Goal: Task Accomplishment & Management: Manage account settings

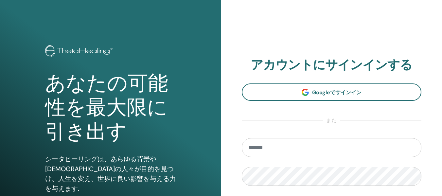
scroll to position [98, 0]
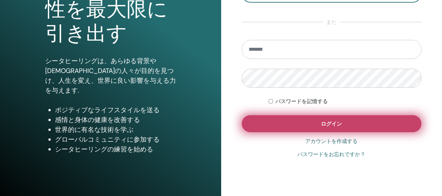
type input "**********"
click at [324, 126] on span "ログイン" at bounding box center [331, 123] width 21 height 7
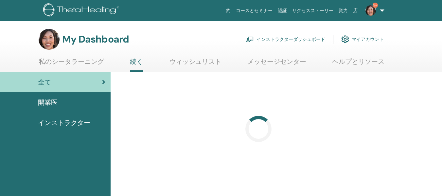
click at [315, 37] on link "インストラクターダッシュボード" at bounding box center [285, 39] width 79 height 14
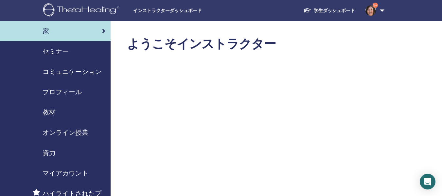
click at [61, 51] on span "セミナー" at bounding box center [55, 51] width 26 height 10
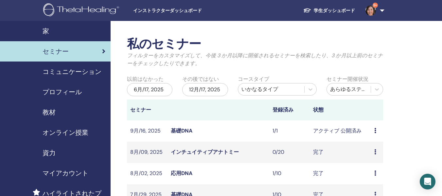
click at [376, 130] on div "プレビュー 編集 出席者 キャンセル" at bounding box center [377, 131] width 6 height 8
click at [373, 154] on link "出席者" at bounding box center [373, 154] width 16 height 7
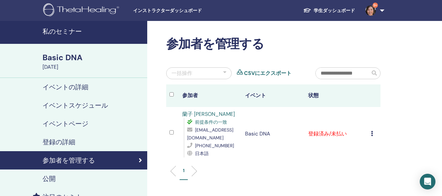
click at [325, 135] on td "登録済み/未払い" at bounding box center [336, 134] width 63 height 54
click at [371, 134] on icon at bounding box center [372, 133] width 2 height 5
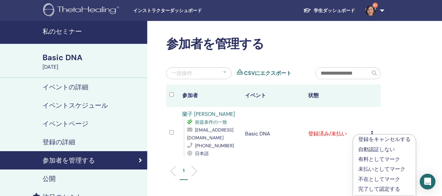
scroll to position [33, 0]
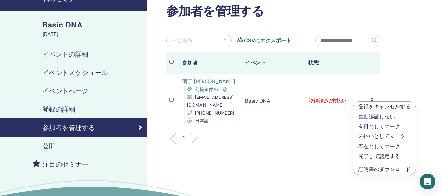
click at [376, 155] on p "完了して認定する" at bounding box center [384, 156] width 52 height 8
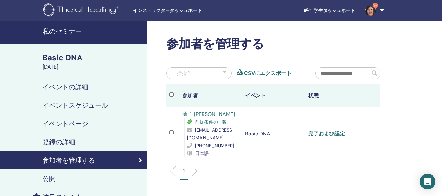
click at [318, 134] on link "完了および認定" at bounding box center [326, 133] width 37 height 7
